Goal: Task Accomplishment & Management: Use online tool/utility

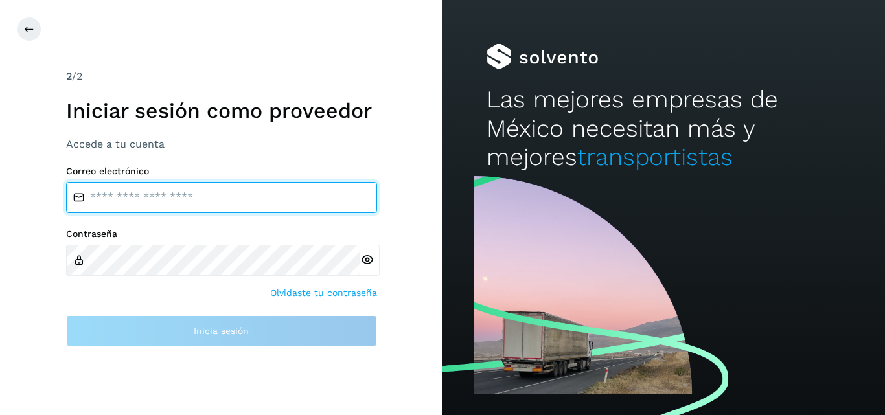
click at [167, 197] on input "email" at bounding box center [221, 197] width 311 height 31
type input "**********"
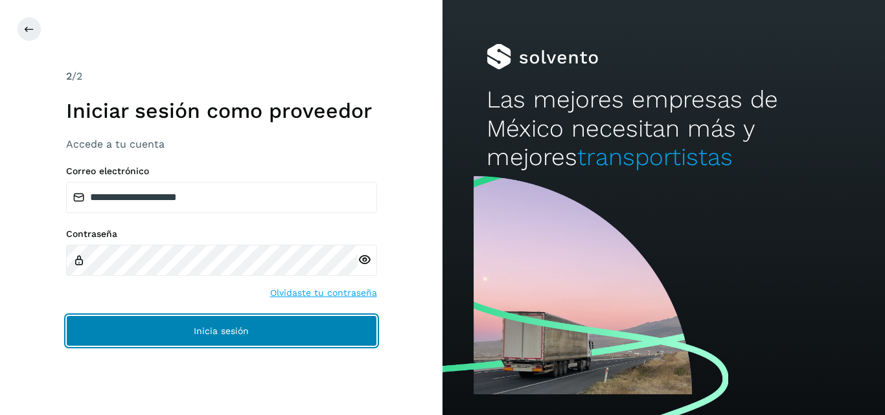
click at [194, 334] on span "Inicia sesión" at bounding box center [221, 330] width 55 height 9
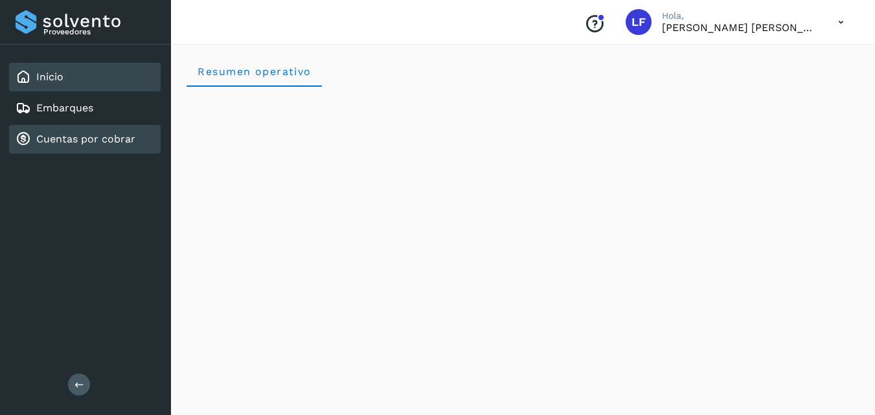
click at [90, 139] on link "Cuentas por cobrar" at bounding box center [85, 139] width 99 height 12
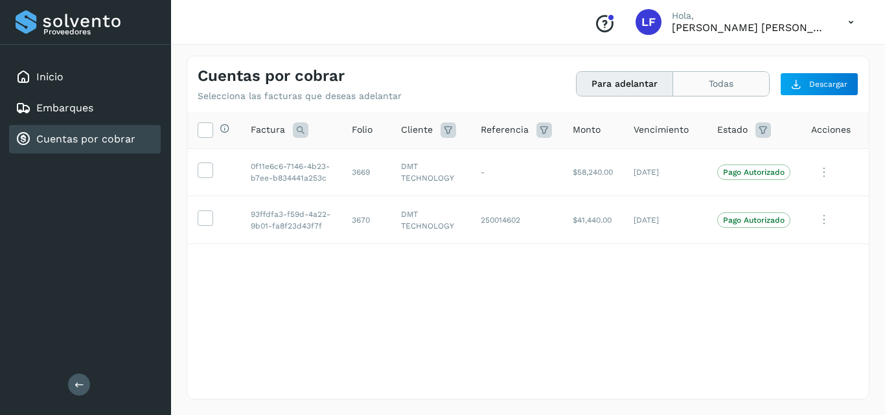
click at [689, 82] on button "Todas" at bounding box center [721, 84] width 96 height 24
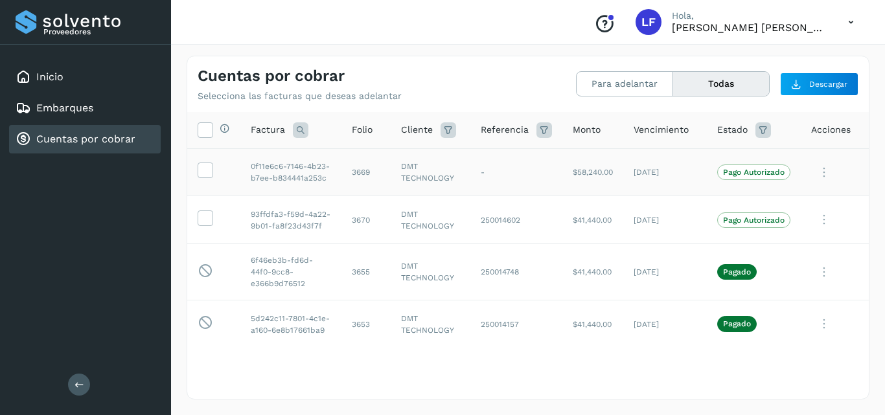
click at [811, 173] on icon at bounding box center [824, 172] width 26 height 27
click at [640, 198] on div at bounding box center [442, 207] width 885 height 415
click at [723, 225] on p "Pago Autorizado" at bounding box center [754, 220] width 62 height 9
click at [201, 224] on icon at bounding box center [205, 218] width 14 height 14
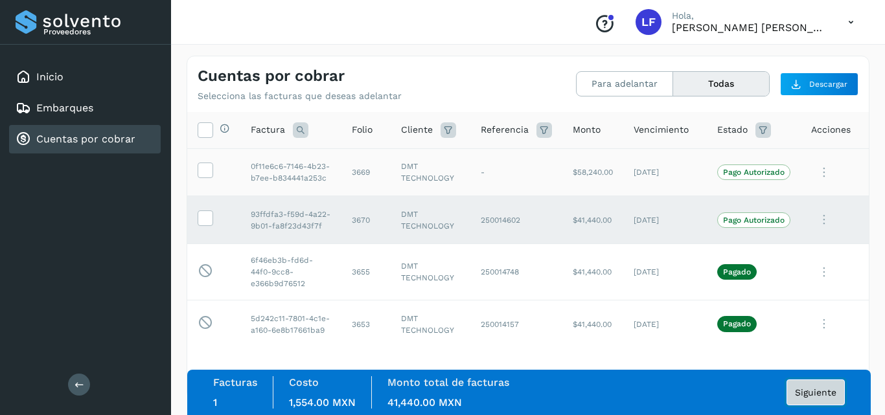
click at [795, 395] on span "Siguiente" at bounding box center [815, 392] width 41 height 9
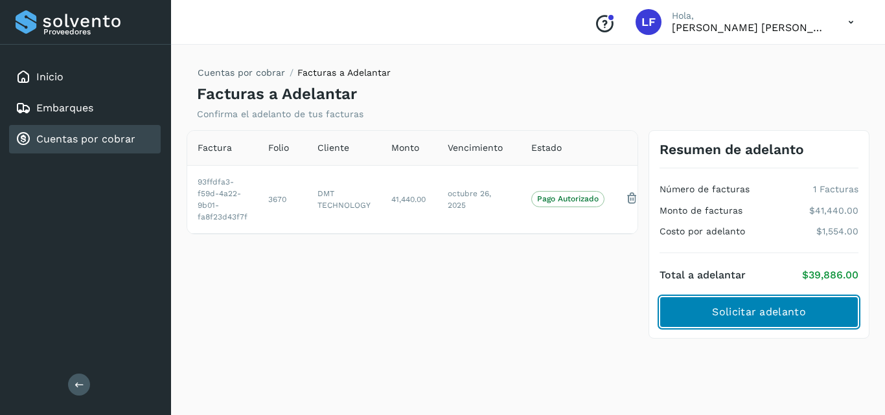
click at [696, 308] on button "Solicitar adelanto" at bounding box center [758, 312] width 199 height 31
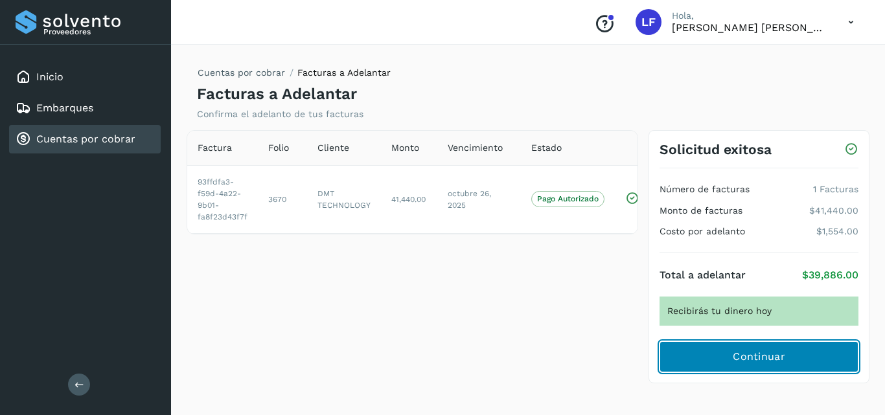
click at [732, 354] on button "Continuar" at bounding box center [758, 356] width 199 height 31
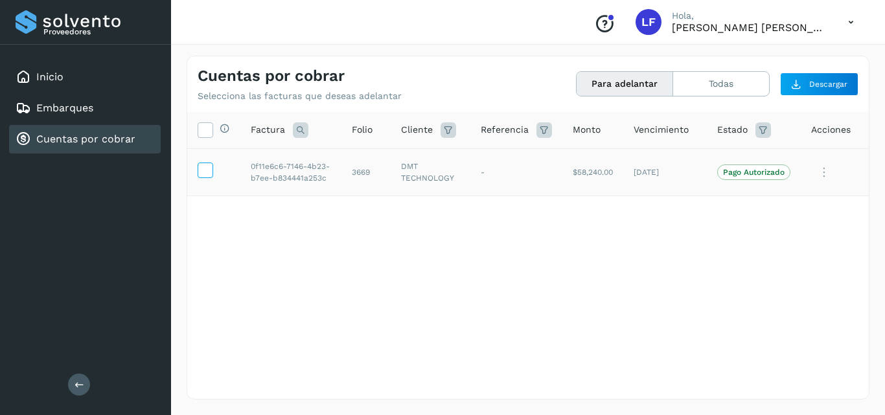
click at [210, 171] on icon at bounding box center [205, 170] width 14 height 14
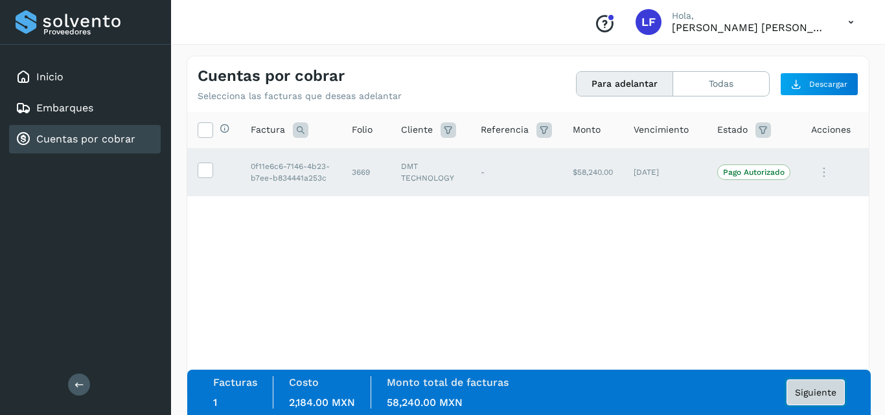
click at [803, 387] on button "Siguiente" at bounding box center [815, 393] width 58 height 26
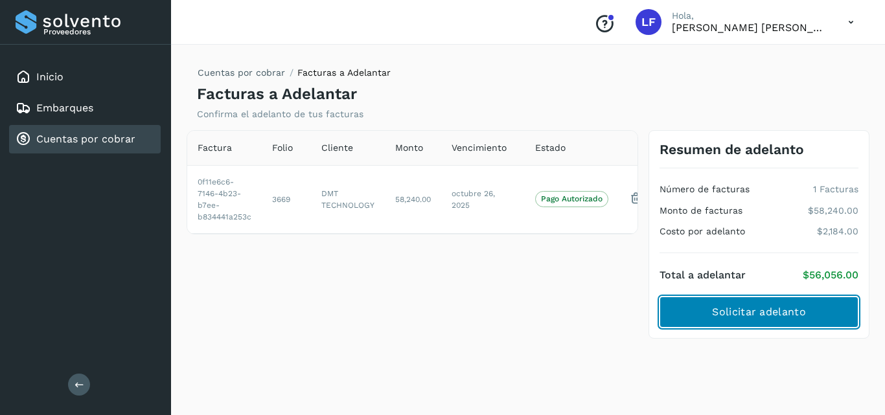
click at [761, 308] on span "Solicitar adelanto" at bounding box center [758, 312] width 93 height 14
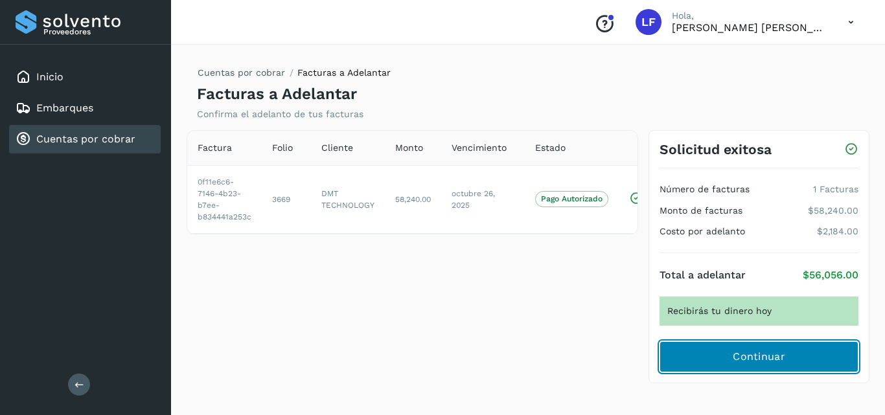
click at [751, 353] on span "Continuar" at bounding box center [759, 357] width 52 height 14
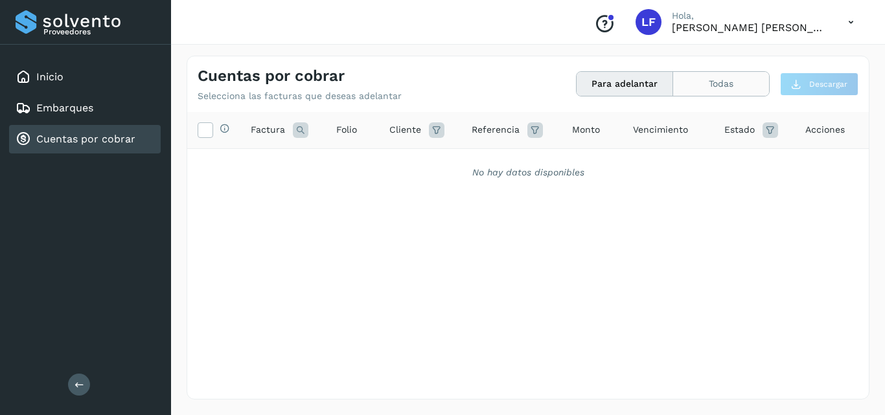
click at [722, 74] on button "Todas" at bounding box center [721, 84] width 96 height 24
